Goal: Communication & Community: Ask a question

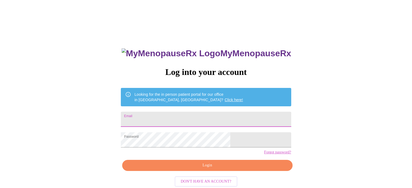
click at [227, 112] on input "Email" at bounding box center [206, 119] width 170 height 15
type input "STGEORGEJILL@GMAIL.COM"
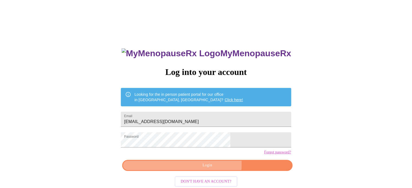
click at [212, 169] on span "Login" at bounding box center [207, 165] width 158 height 7
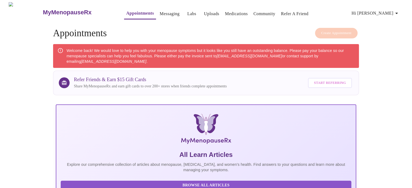
click at [319, 61] on div "Welcome back! We would love to help you with your menopause symptoms but it loo…" at bounding box center [211, 56] width 288 height 21
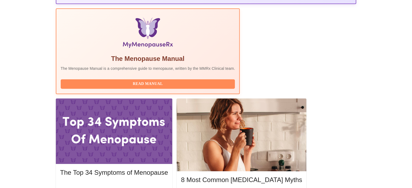
scroll to position [198, 0]
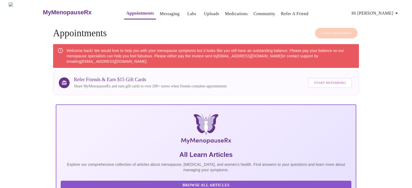
click at [160, 10] on link "Messaging" at bounding box center [170, 14] width 20 height 8
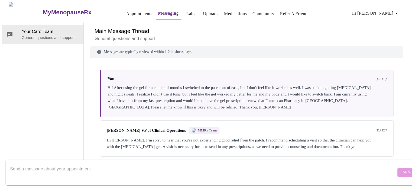
scroll to position [40, 0]
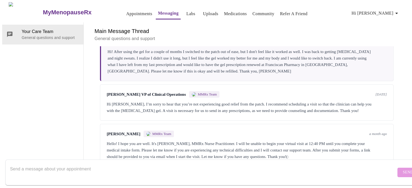
click at [323, 168] on textarea "Send a message about your appointment" at bounding box center [203, 172] width 386 height 17
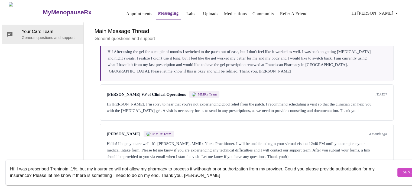
type textarea "Hi! I was prescribed Treninoin .1%, but my insurance will not allow my pharmacy…"
click at [403, 169] on span "Send" at bounding box center [408, 172] width 10 height 7
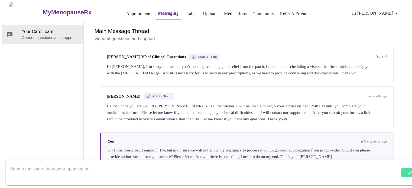
scroll to position [79, 0]
